Goal: Browse casually: Explore the website without a specific task or goal

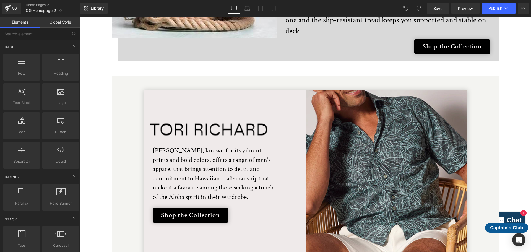
scroll to position [1107, 0]
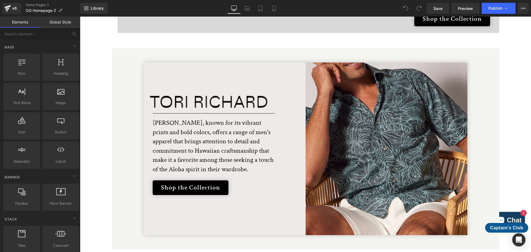
click at [201, 99] on span at bounding box center [200, 102] width 6 height 7
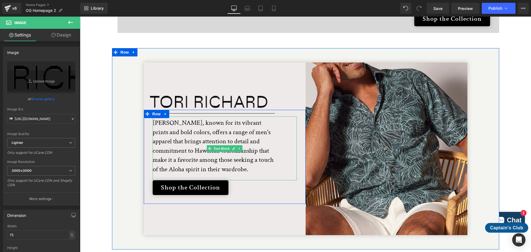
click at [197, 153] on p "[PERSON_NAME], known for its vibrant prints and bold colors, offers a range of …" at bounding box center [215, 146] width 124 height 56
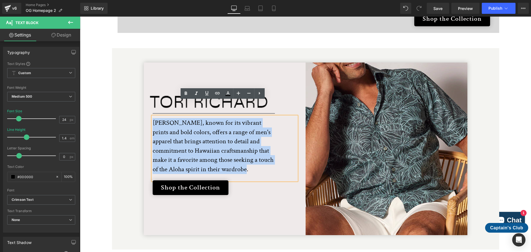
drag, startPoint x: 198, startPoint y: 154, endPoint x: 152, endPoint y: 107, distance: 66.0
click at [153, 118] on p "[PERSON_NAME], known for its vibrant prints and bold colors, offers a range of …" at bounding box center [215, 146] width 124 height 56
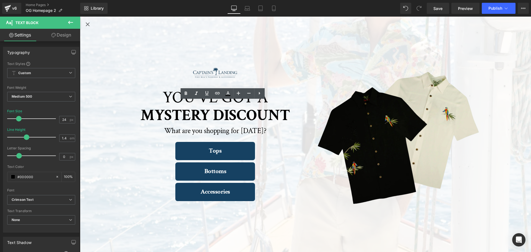
click at [89, 25] on icon "Close popup" at bounding box center [87, 24] width 7 height 7
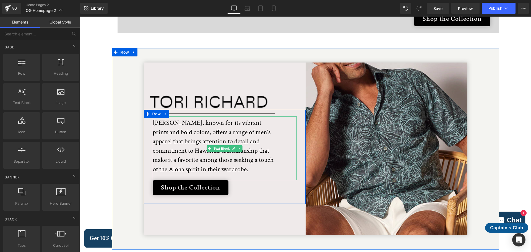
click at [176, 127] on p "[PERSON_NAME], known for its vibrant prints and bold colors, offers a range of …" at bounding box center [215, 146] width 124 height 56
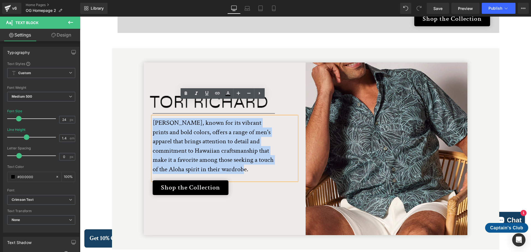
drag, startPoint x: 197, startPoint y: 153, endPoint x: 152, endPoint y: 106, distance: 64.8
click at [153, 118] on p "[PERSON_NAME], known for its vibrant prints and bold colors, offers a range of …" at bounding box center [215, 146] width 124 height 56
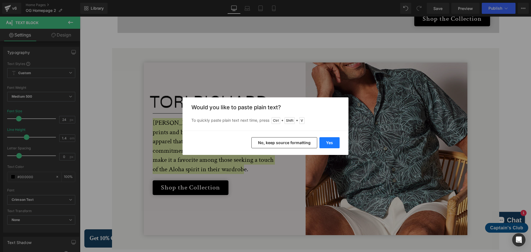
click at [328, 144] on button "Yes" at bounding box center [330, 142] width 20 height 11
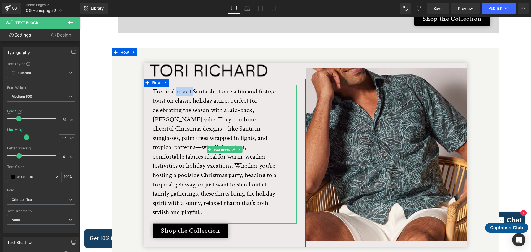
drag, startPoint x: 191, startPoint y: 75, endPoint x: 174, endPoint y: 74, distance: 17.7
click at [174, 87] on p "Tropical resort Santa shirts are a fun and festive twist on classic holiday att…" at bounding box center [215, 152] width 124 height 130
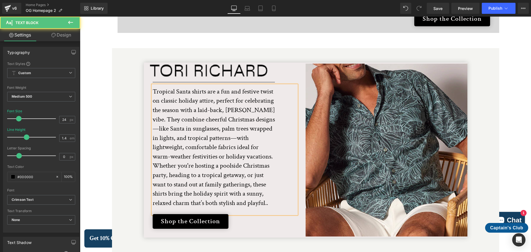
click at [153, 87] on p "Tropical Santa shirts are a fun and festive twist on classic holiday attire, pe…" at bounding box center [215, 147] width 124 height 121
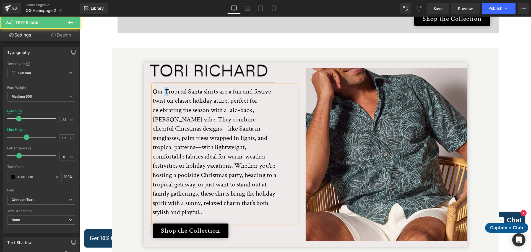
click at [164, 87] on p "Our Tropical Santa shirts are a fun and festive twist on classic holiday attire…" at bounding box center [215, 152] width 124 height 130
click at [184, 87] on p "Our tropical Santa shirts are a fun and festive twist on classic holiday attire…" at bounding box center [215, 152] width 124 height 130
click at [215, 90] on p "Our tropical Santa shirts are a fun and festive twist on classic holiday attire…" at bounding box center [215, 152] width 124 height 130
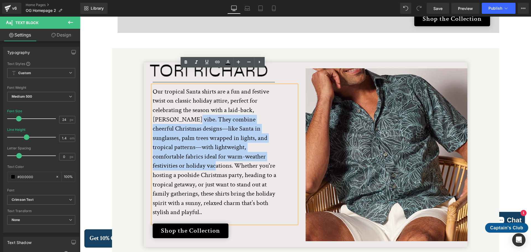
drag, startPoint x: 274, startPoint y: 141, endPoint x: 166, endPoint y: 104, distance: 114.1
click at [166, 104] on p "Our tropical Santa shirts are a fun and festive twist on classic holiday attire…" at bounding box center [215, 152] width 124 height 130
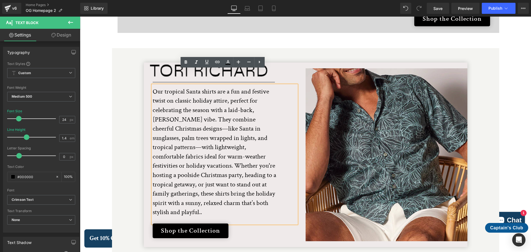
scroll to position [1125, 0]
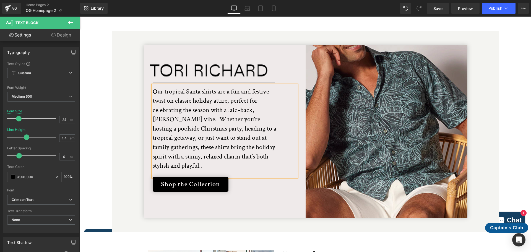
click at [242, 207] on div "Image Separator Our tropical Santa shirts are a fun and festive twist on classi…" at bounding box center [306, 132] width 388 height 202
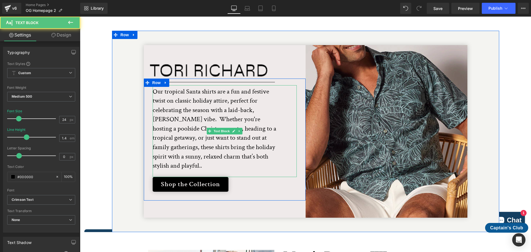
click at [168, 104] on p "Our tropical Santa shirts are a fun and festive twist on classic holiday attire…" at bounding box center [215, 129] width 124 height 84
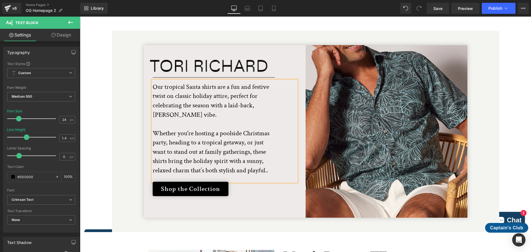
scroll to position [1120, 0]
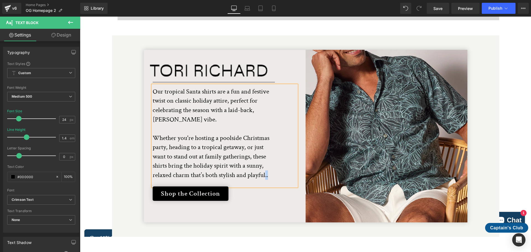
drag, startPoint x: 268, startPoint y: 159, endPoint x: 265, endPoint y: 159, distance: 3.6
click at [265, 159] on p "Our tropical Santa shirts are a fun and festive twist on classic holiday attire…" at bounding box center [215, 133] width 124 height 93
click at [269, 159] on p "Our tropical Santa shirts are a fun and festive twist on classic holiday attire…" at bounding box center [215, 133] width 124 height 93
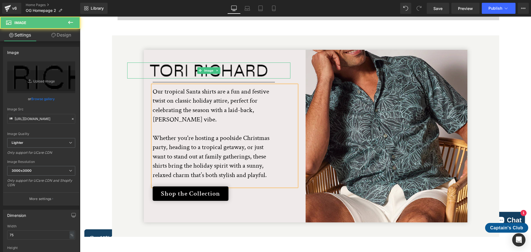
click at [239, 63] on img at bounding box center [209, 71] width 123 height 16
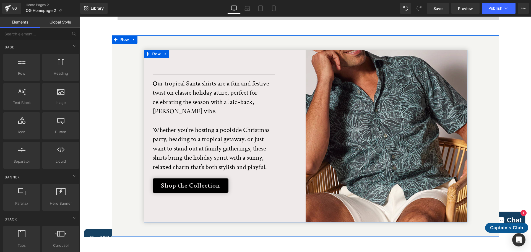
click at [215, 50] on div "Separator Our tropical Santa shirts are a fun and festive twist on classic holi…" at bounding box center [225, 136] width 162 height 173
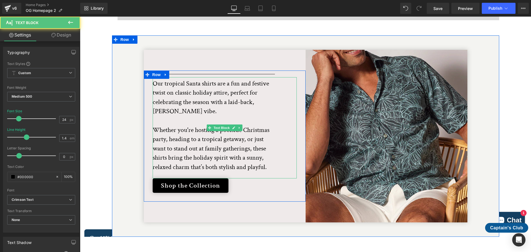
click at [229, 79] on p "Our tropical Santa shirts are a fun and festive twist on classic holiday attire…" at bounding box center [215, 125] width 124 height 93
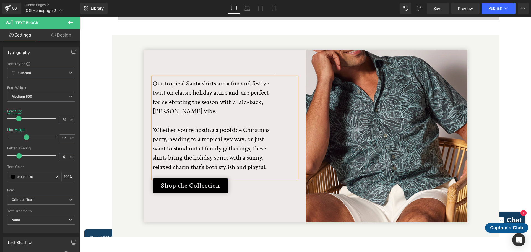
click at [249, 192] on div "Separator Our tropical Santa shirts are a fun and festive twist on classic holi…" at bounding box center [225, 136] width 162 height 173
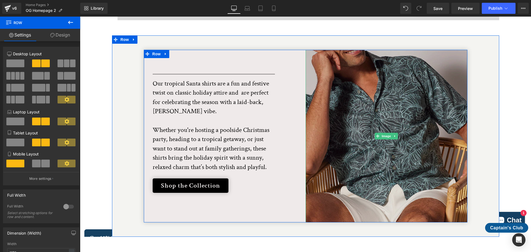
click at [392, 127] on img at bounding box center [387, 136] width 162 height 173
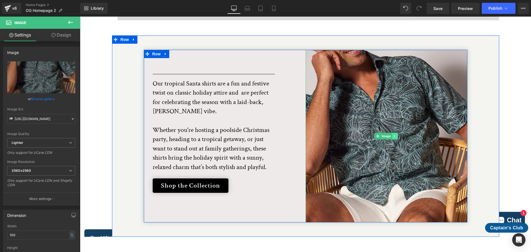
click at [394, 135] on icon at bounding box center [395, 136] width 3 height 3
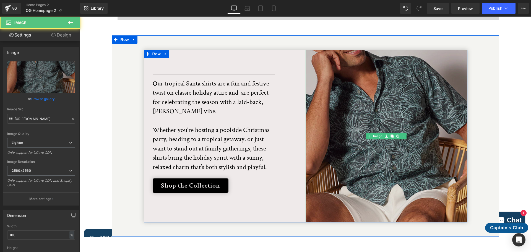
click at [389, 136] on img at bounding box center [387, 136] width 162 height 173
